Goal: Find specific page/section

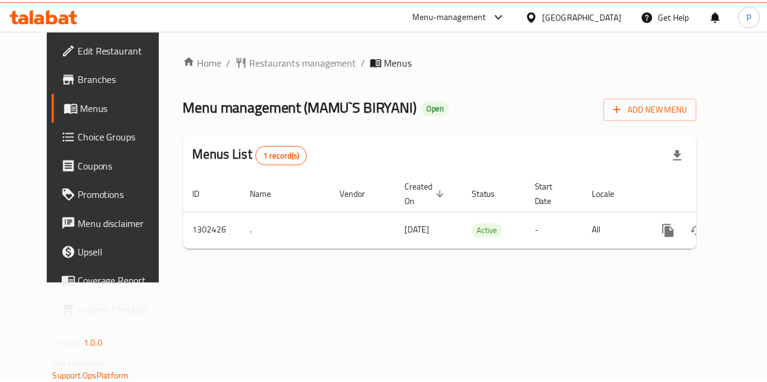
scroll to position [0, 4]
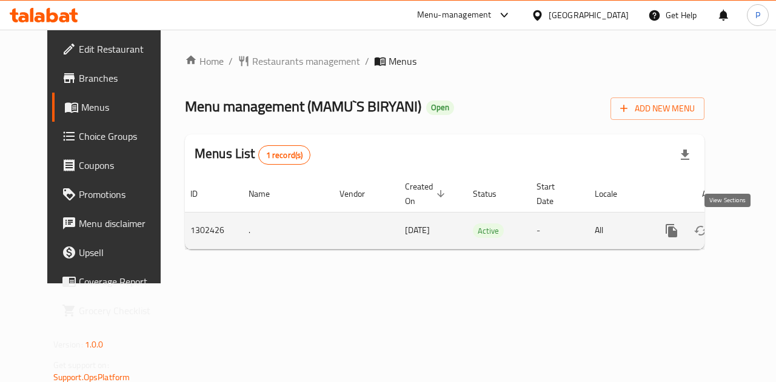
click at [752, 224] on icon "enhanced table" at bounding box center [759, 231] width 15 height 15
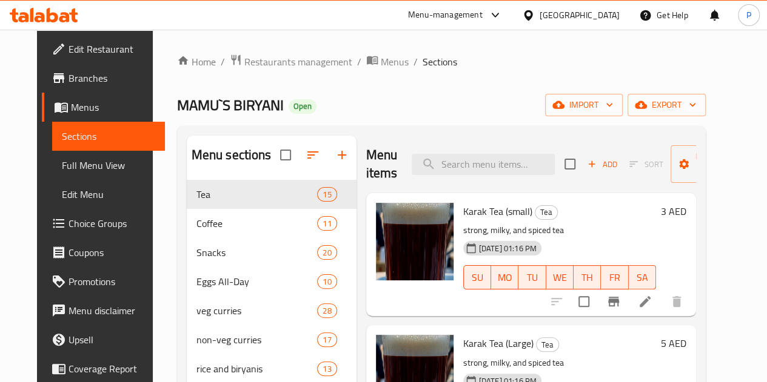
drag, startPoint x: 200, startPoint y: 205, endPoint x: 162, endPoint y: 119, distance: 93.9
click at [177, 119] on div "Home / Restaurants management / Menus / Sections MAMU`S BIRYANI Open import exp…" at bounding box center [441, 342] width 529 height 577
click at [307, 159] on icon "button" at bounding box center [312, 155] width 11 height 7
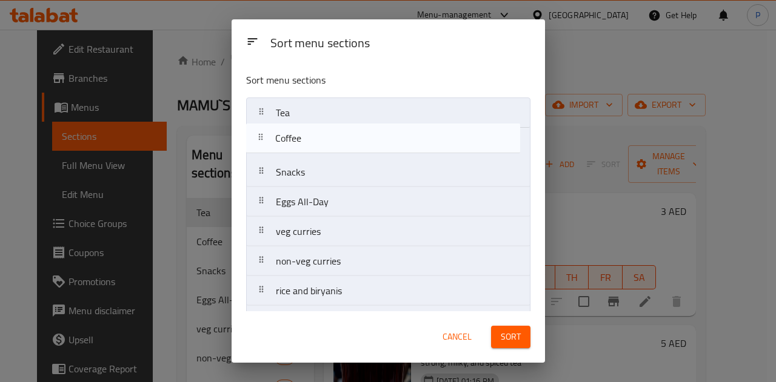
click at [384, 147] on nav "Tea Coffee Snacks Eggs All-Day veg curries non-veg curries rice and biryanis ro…" at bounding box center [388, 321] width 284 height 447
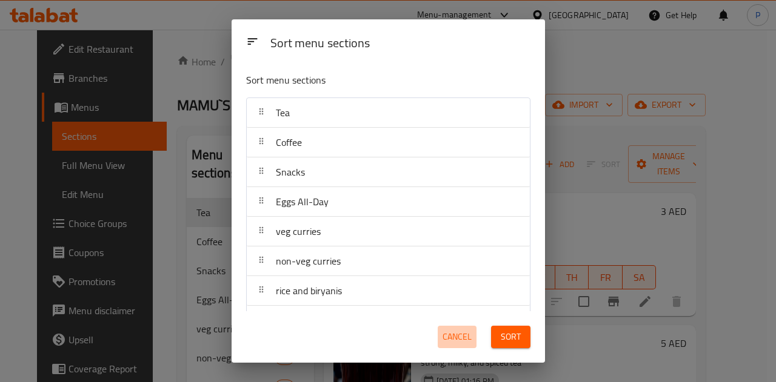
click at [464, 342] on span "Cancel" at bounding box center [457, 337] width 29 height 15
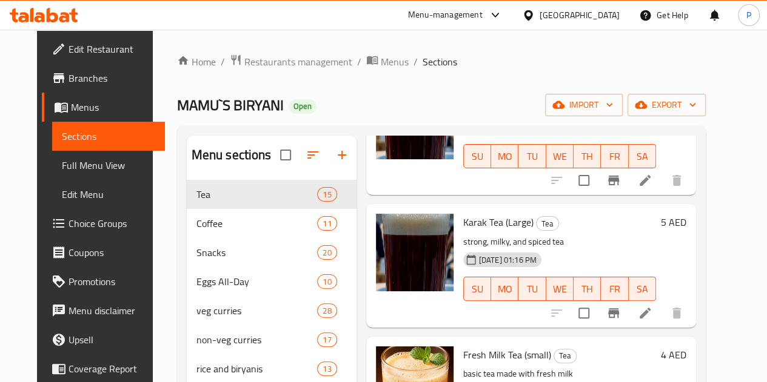
click at [68, 85] on span "Branches" at bounding box center [111, 78] width 87 height 15
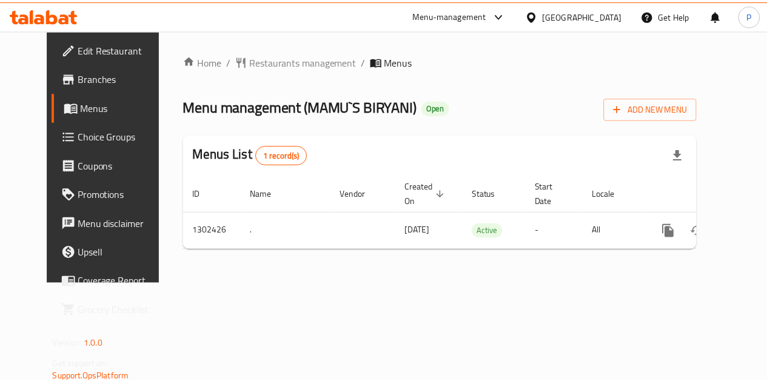
scroll to position [0, 4]
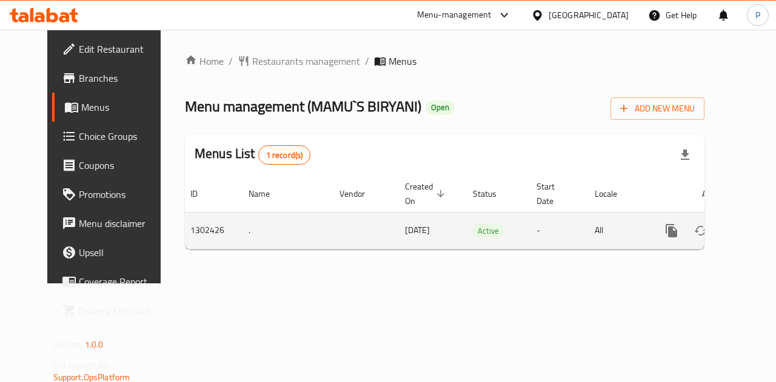
click at [752, 231] on icon "enhanced table" at bounding box center [759, 231] width 15 height 15
